Goal: Browse casually

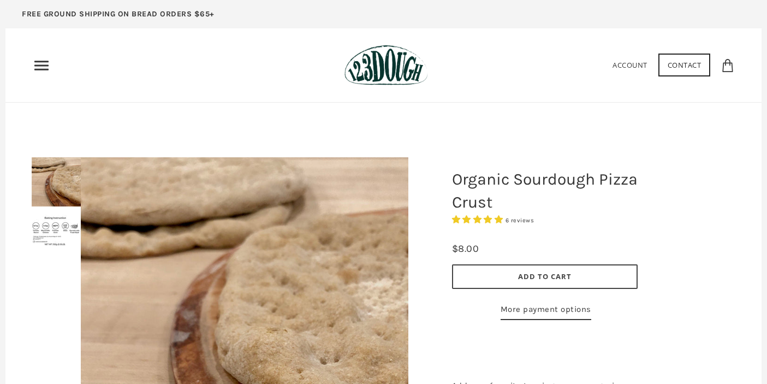
click at [362, 272] on img at bounding box center [245, 321] width 328 height 328
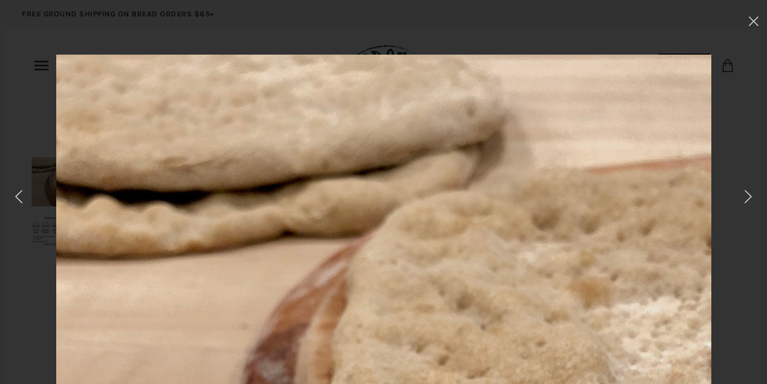
click at [215, 182] on img at bounding box center [383, 382] width 655 height 655
click at [747, 189] on icon at bounding box center [748, 196] width 16 height 15
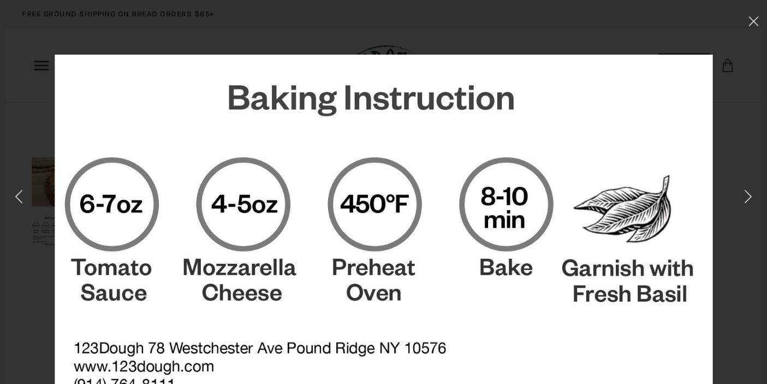
click at [567, 28] on div at bounding box center [383, 192] width 767 height 384
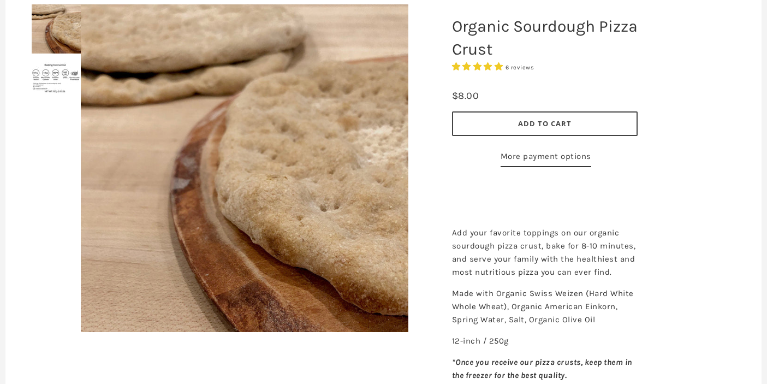
scroll to position [148, 0]
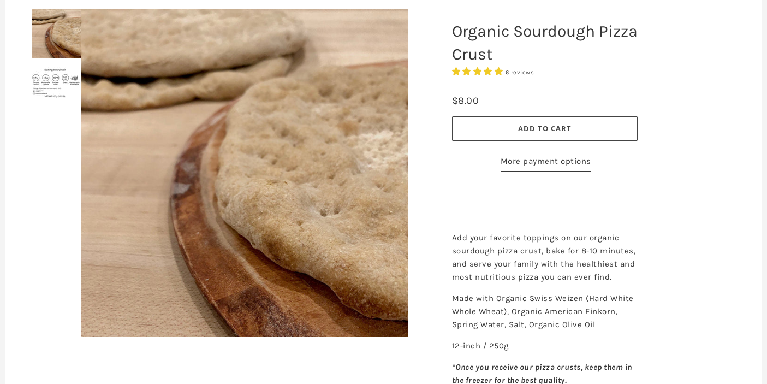
click at [395, 170] on img at bounding box center [245, 173] width 328 height 328
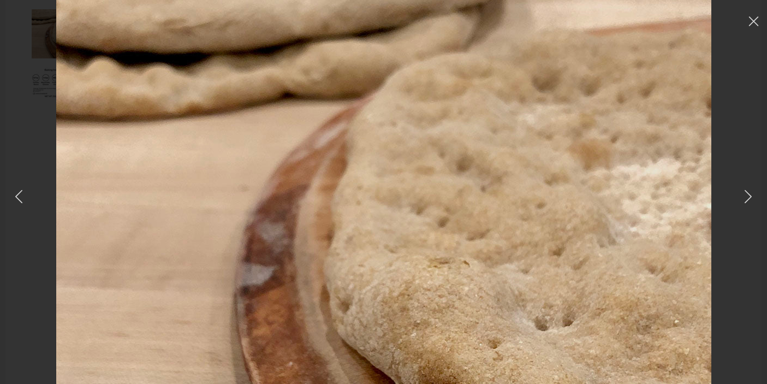
scroll to position [139, 0]
click at [742, 200] on icon at bounding box center [748, 196] width 16 height 15
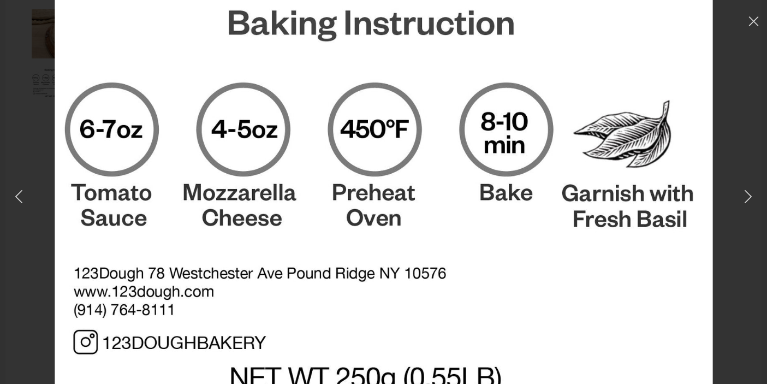
scroll to position [74, 0]
click at [744, 193] on icon at bounding box center [748, 196] width 16 height 15
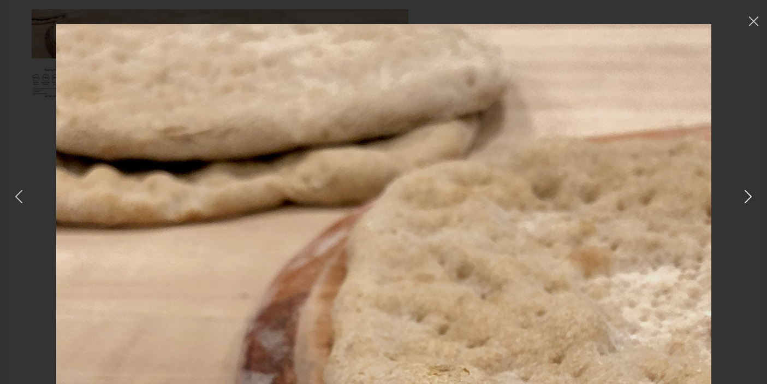
scroll to position [0, 0]
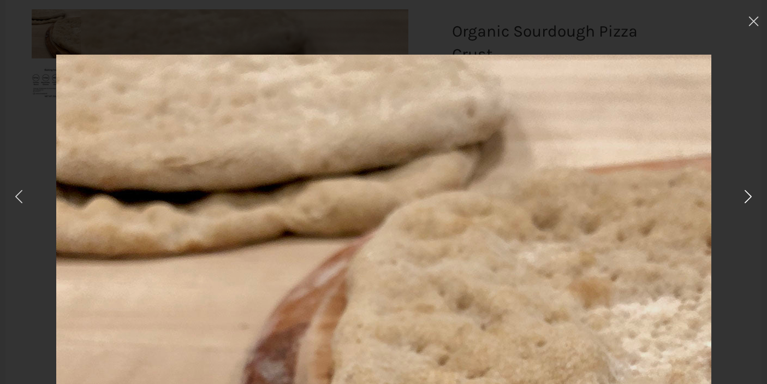
click at [744, 193] on icon at bounding box center [748, 196] width 16 height 15
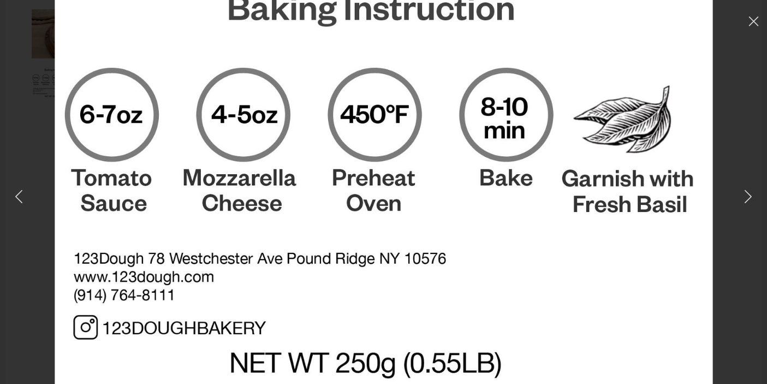
scroll to position [154, 0]
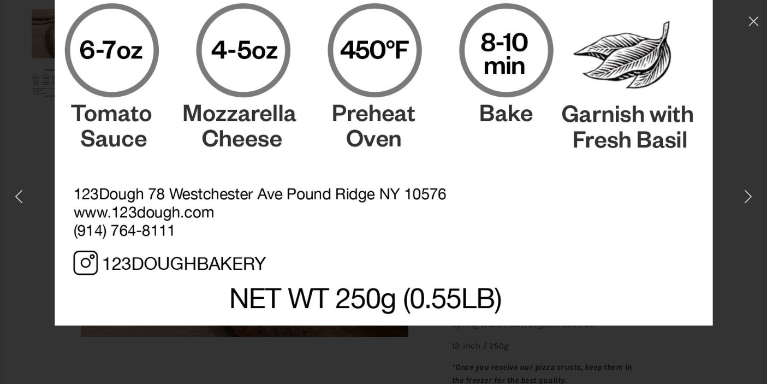
click at [23, 227] on div at bounding box center [383, 192] width 767 height 384
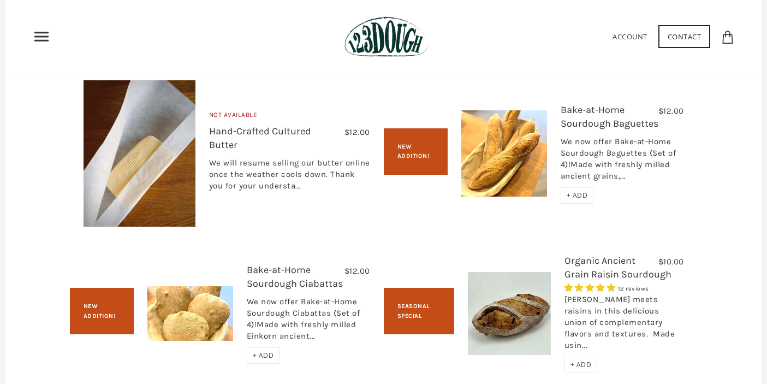
scroll to position [1287, 0]
